Goal: Connect with others: Connect with other users

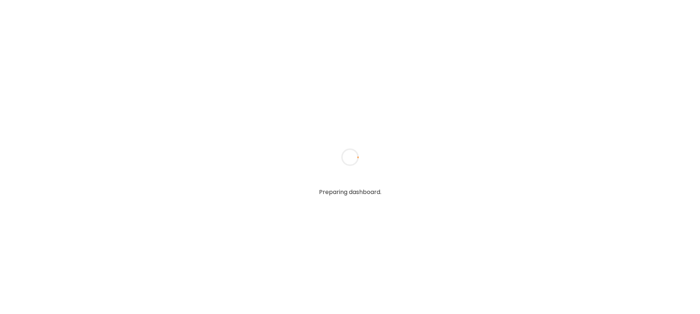
type input "**********"
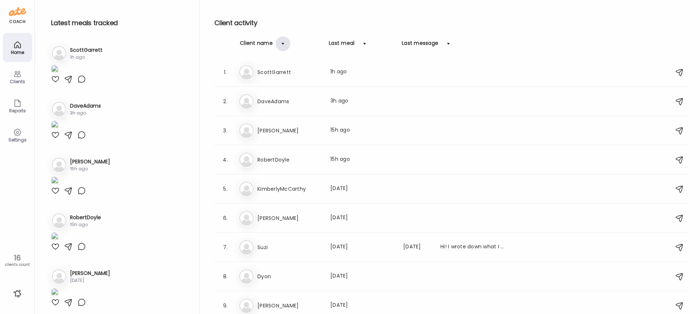
type input "**********"
click at [277, 43] on div at bounding box center [283, 43] width 15 height 15
click at [277, 44] on div at bounding box center [283, 43] width 15 height 15
click at [292, 159] on h3 "Dyon" at bounding box center [290, 159] width 64 height 9
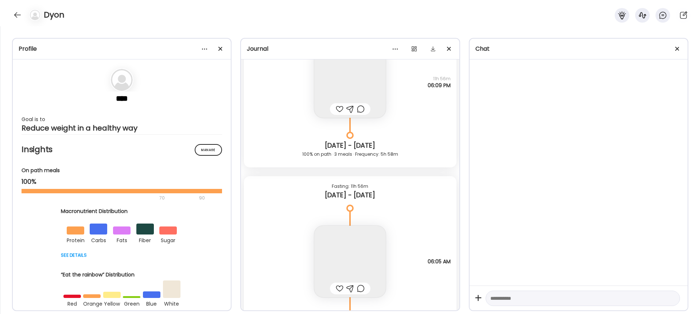
scroll to position [7343, 0]
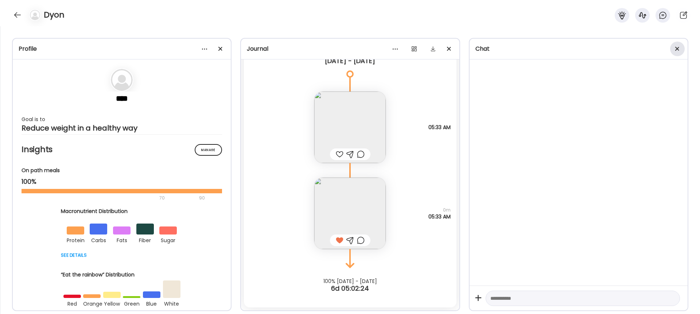
click at [678, 48] on span at bounding box center [678, 49] width 4 height 4
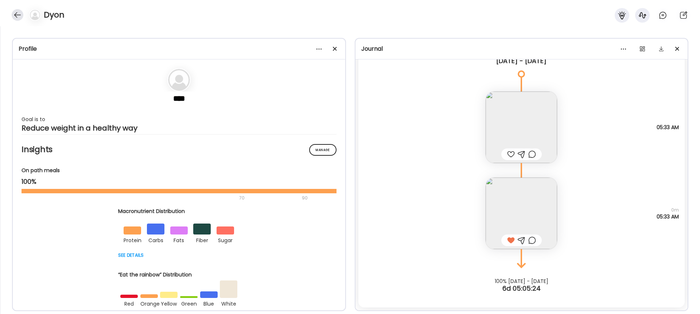
click at [15, 19] on div at bounding box center [18, 15] width 12 height 12
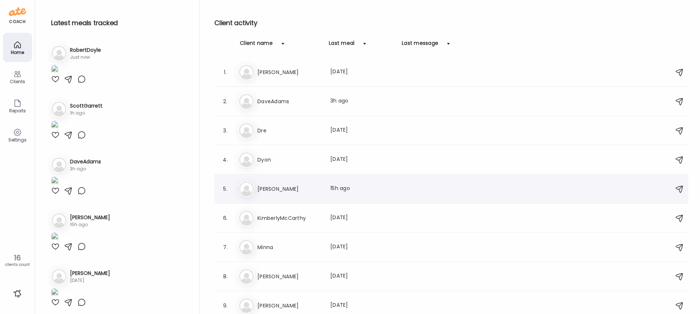
click at [282, 189] on h3 "[PERSON_NAME]" at bounding box center [290, 189] width 64 height 9
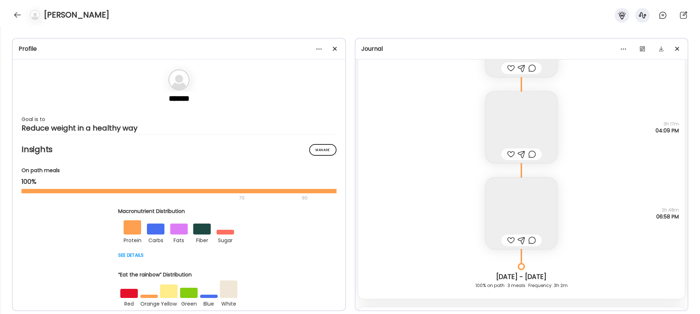
scroll to position [8932, 0]
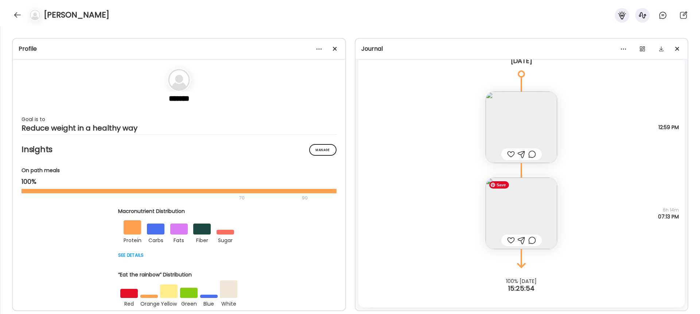
click at [502, 227] on img at bounding box center [522, 214] width 72 height 72
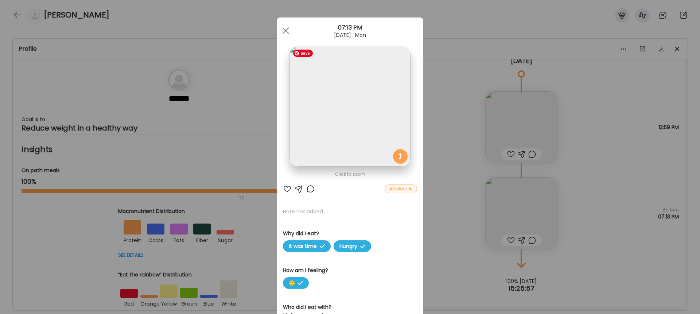
click at [335, 139] on img at bounding box center [350, 106] width 121 height 121
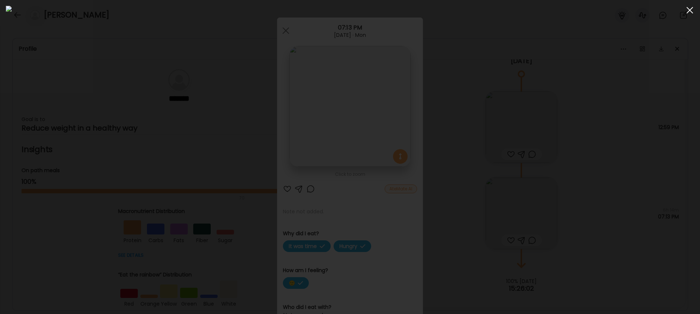
click at [691, 11] on span at bounding box center [690, 10] width 7 height 7
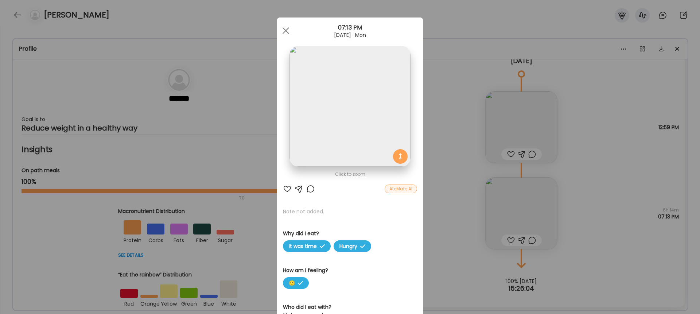
click at [453, 97] on div "Ate Coach Dashboard Wahoo! It’s official Take a moment to set up your Coach Pro…" at bounding box center [350, 157] width 700 height 314
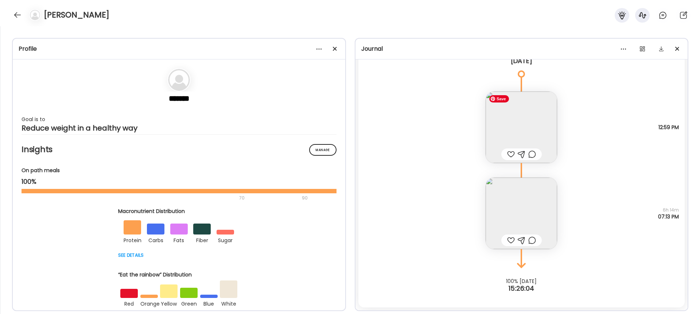
click at [520, 130] on img at bounding box center [522, 128] width 72 height 72
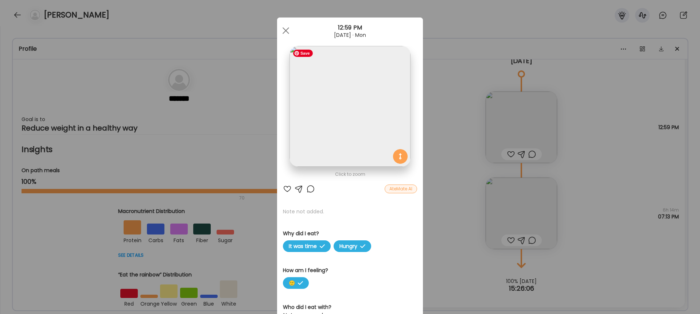
click at [347, 128] on img at bounding box center [350, 106] width 121 height 121
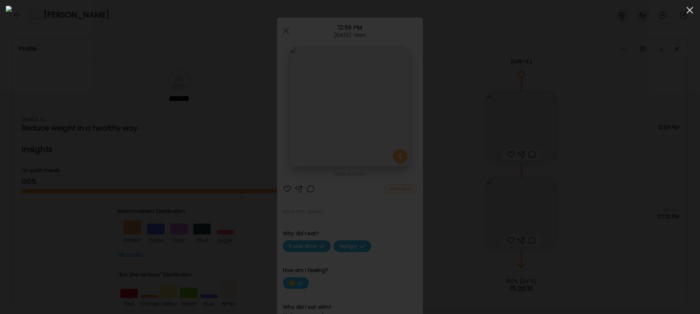
click at [689, 10] on span at bounding box center [690, 10] width 7 height 7
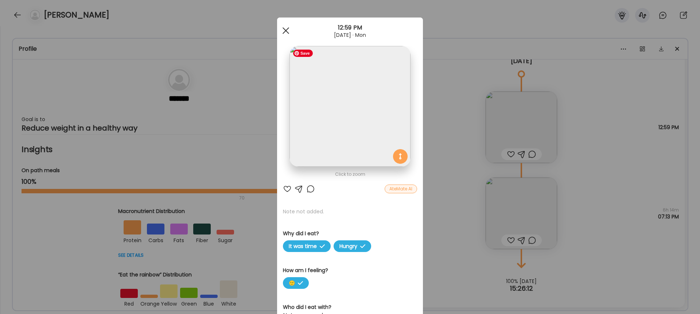
click at [284, 27] on div at bounding box center [286, 30] width 15 height 15
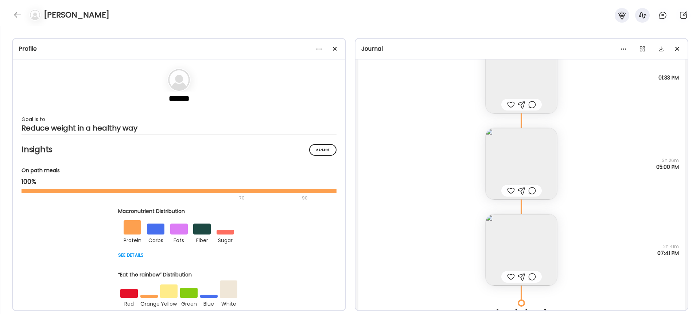
scroll to position [8627, 0]
click at [521, 246] on img at bounding box center [522, 253] width 72 height 72
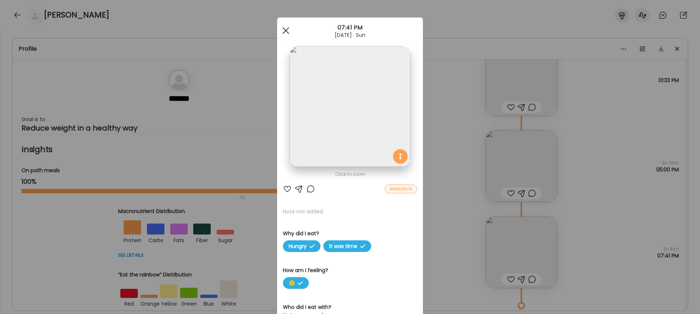
click at [286, 29] on div at bounding box center [286, 30] width 15 height 15
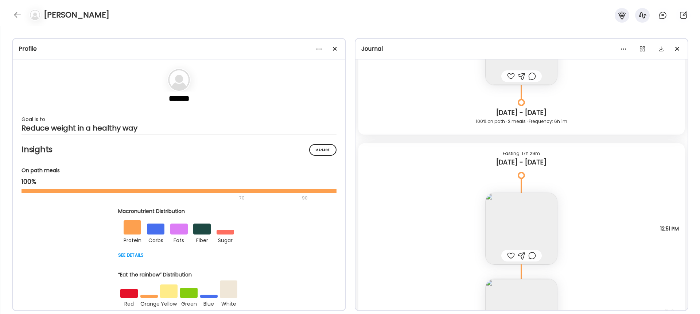
scroll to position [8079, 0]
click at [19, 14] on div at bounding box center [18, 15] width 12 height 12
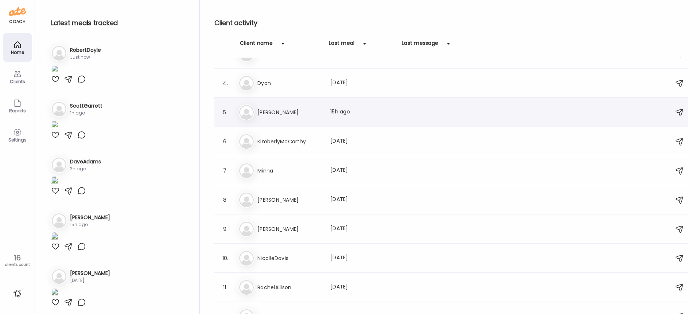
scroll to position [0, 0]
